Goal: Navigation & Orientation: Find specific page/section

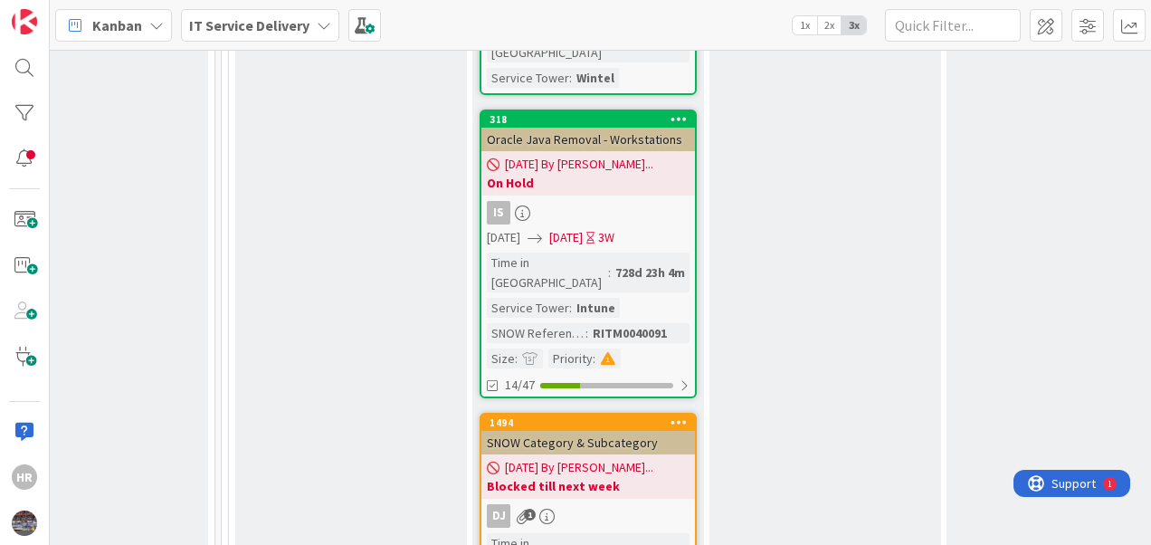
scroll to position [5346, 841]
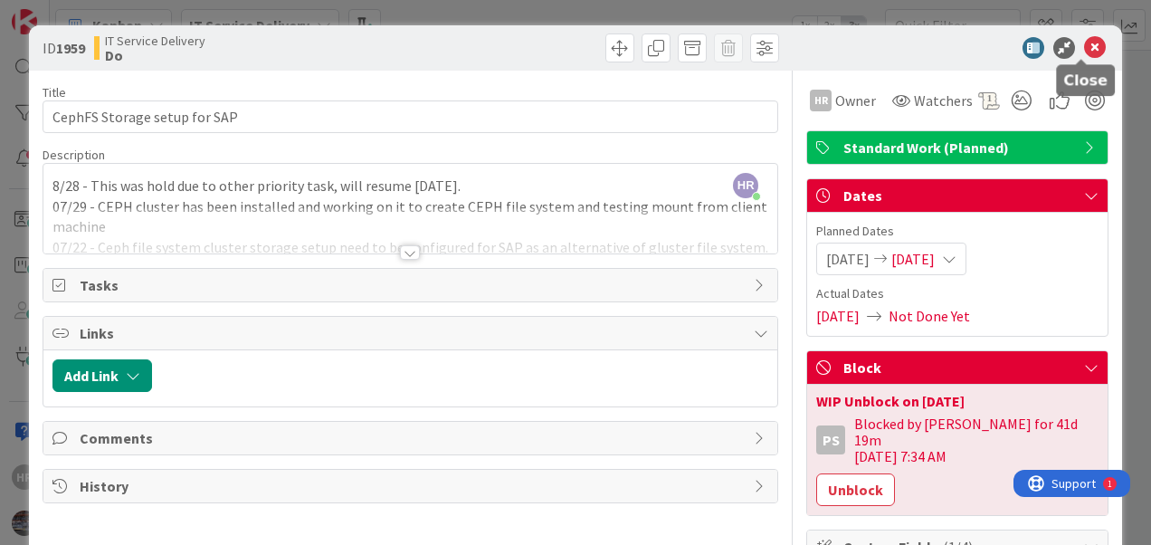
click at [1084, 49] on icon at bounding box center [1095, 48] width 22 height 22
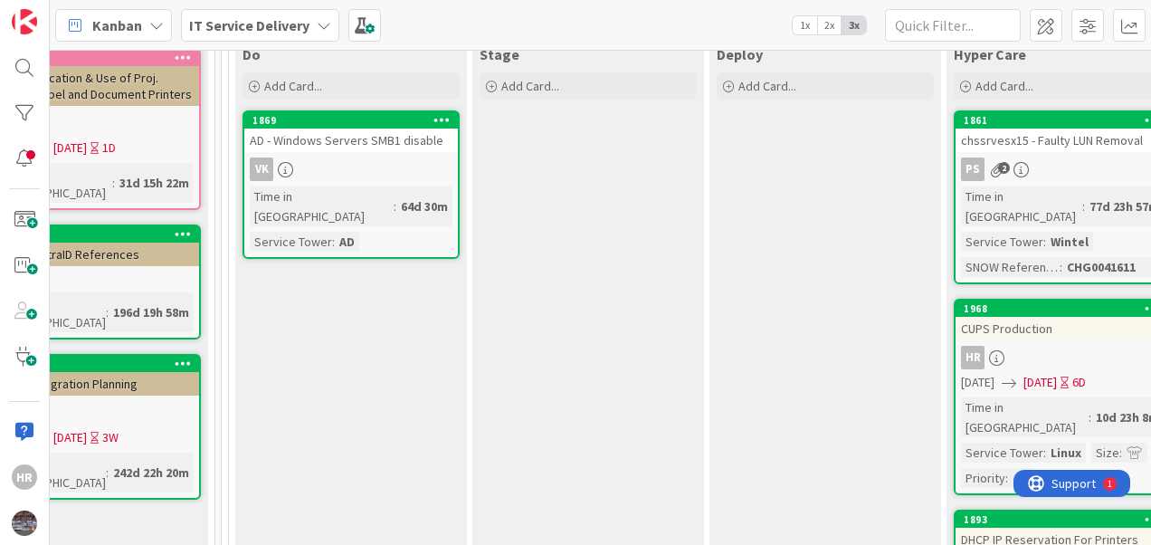
scroll to position [0, 841]
